Goal: Transaction & Acquisition: Purchase product/service

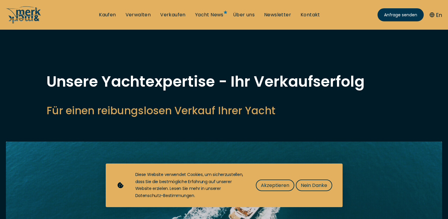
select select "sell"
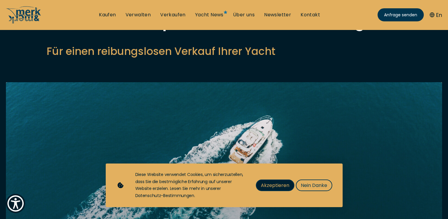
click at [283, 181] on button "Akzeptieren" at bounding box center [275, 185] width 39 height 12
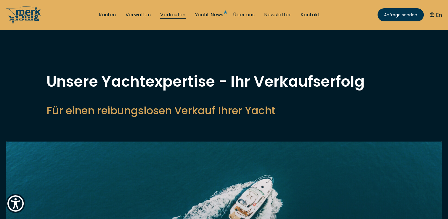
click at [170, 14] on link "Verkaufen" at bounding box center [172, 15] width 25 height 7
click at [106, 14] on link "Kaufen" at bounding box center [107, 15] width 17 height 7
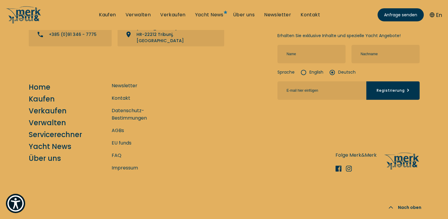
scroll to position [5424, 0]
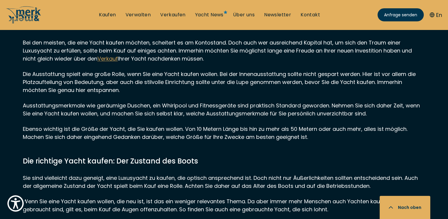
click at [407, 205] on button "Nach oben" at bounding box center [405, 207] width 51 height 23
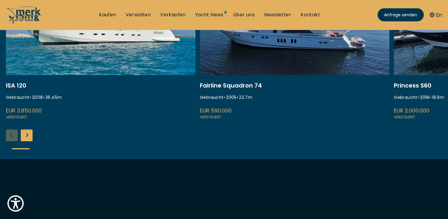
scroll to position [0, 0]
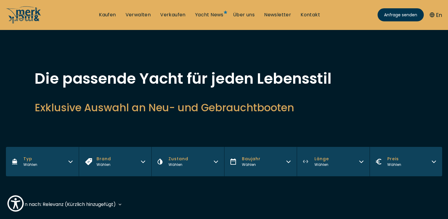
click at [70, 162] on icon "button" at bounding box center [71, 162] width 4 height 2
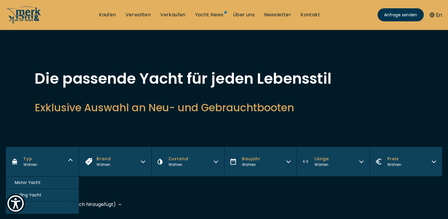
click at [35, 184] on span "Motor Yacht" at bounding box center [28, 182] width 26 height 6
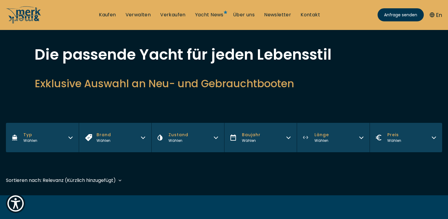
scroll to position [139, 0]
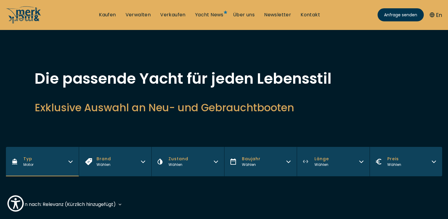
click at [143, 161] on icon "button" at bounding box center [143, 160] width 5 height 5
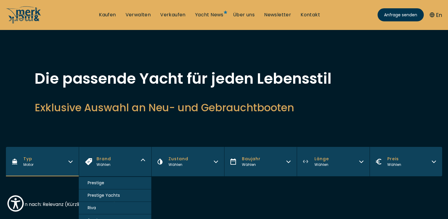
scroll to position [427, 0]
